Goal: Information Seeking & Learning: Learn about a topic

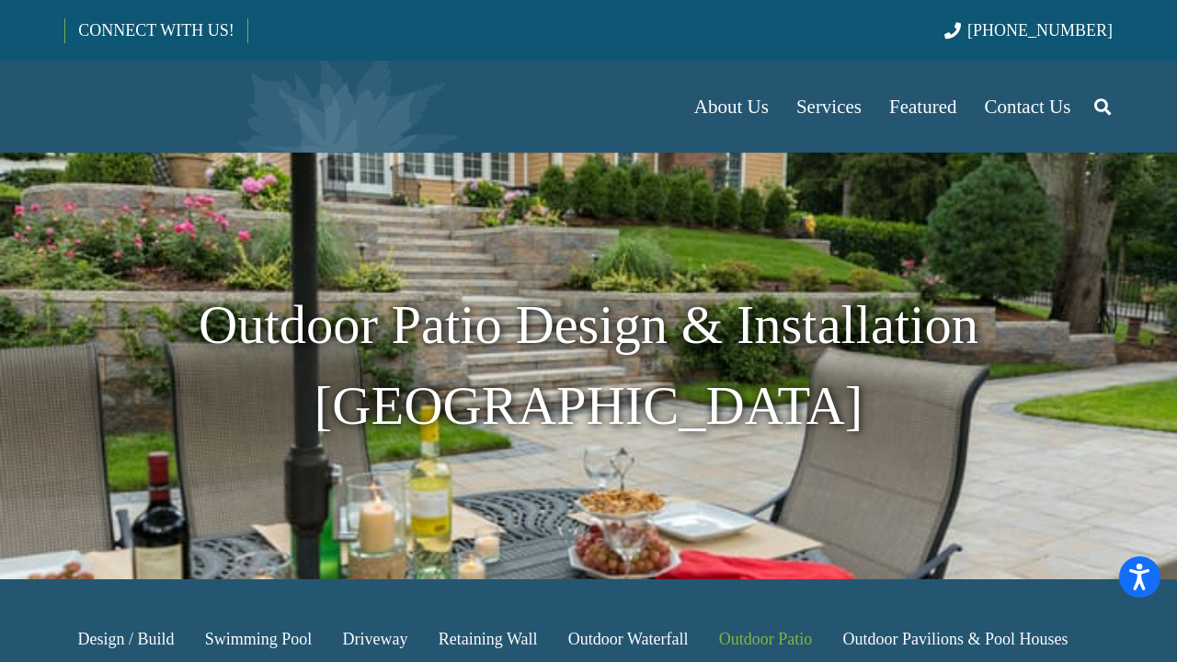
scroll to position [92, 0]
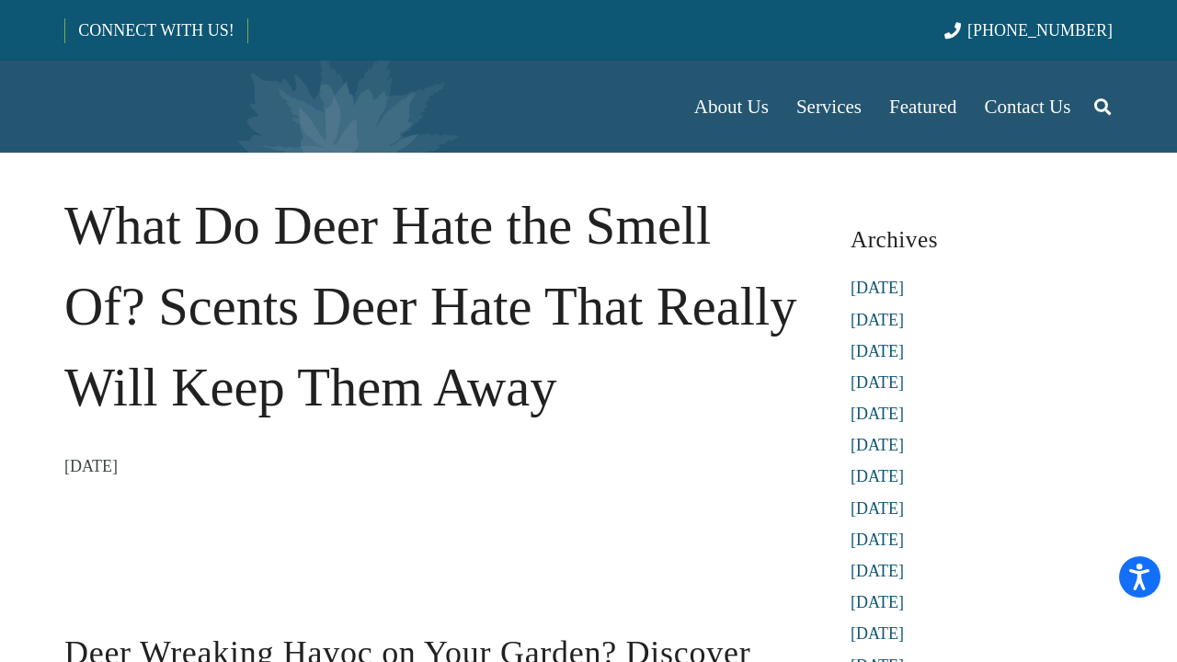
scroll to position [92, 0]
